Goal: Book appointment/travel/reservation

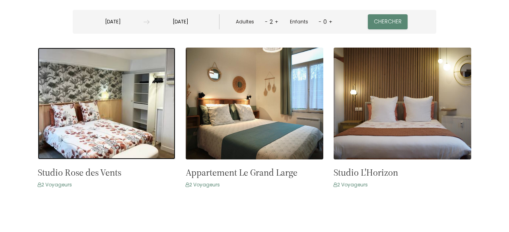
click at [112, 110] on img at bounding box center [106, 104] width 137 height 112
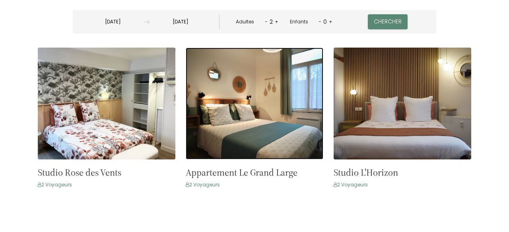
click at [258, 92] on img at bounding box center [254, 104] width 137 height 112
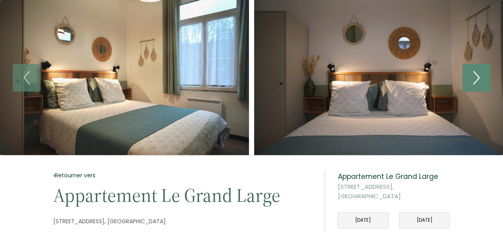
click at [481, 77] on icon "Next" at bounding box center [476, 78] width 17 height 24
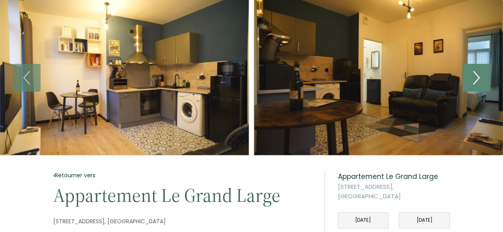
click at [481, 77] on icon "Next" at bounding box center [476, 78] width 17 height 24
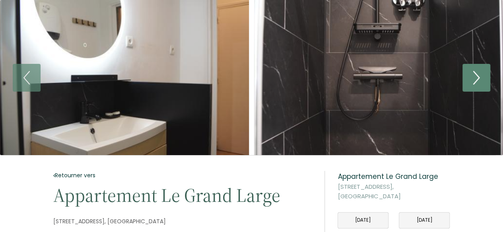
click at [481, 77] on icon "Next" at bounding box center [476, 78] width 17 height 24
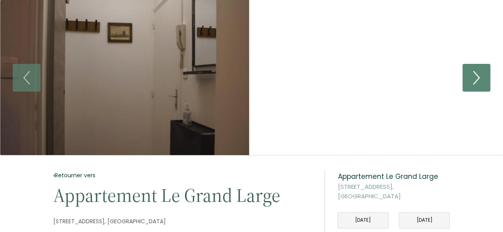
click at [479, 74] on icon "Next" at bounding box center [476, 78] width 17 height 24
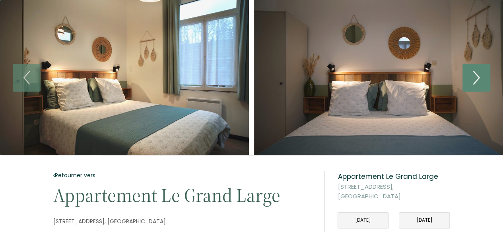
click at [476, 74] on icon "Next" at bounding box center [476, 78] width 17 height 24
